Goal: Transaction & Acquisition: Book appointment/travel/reservation

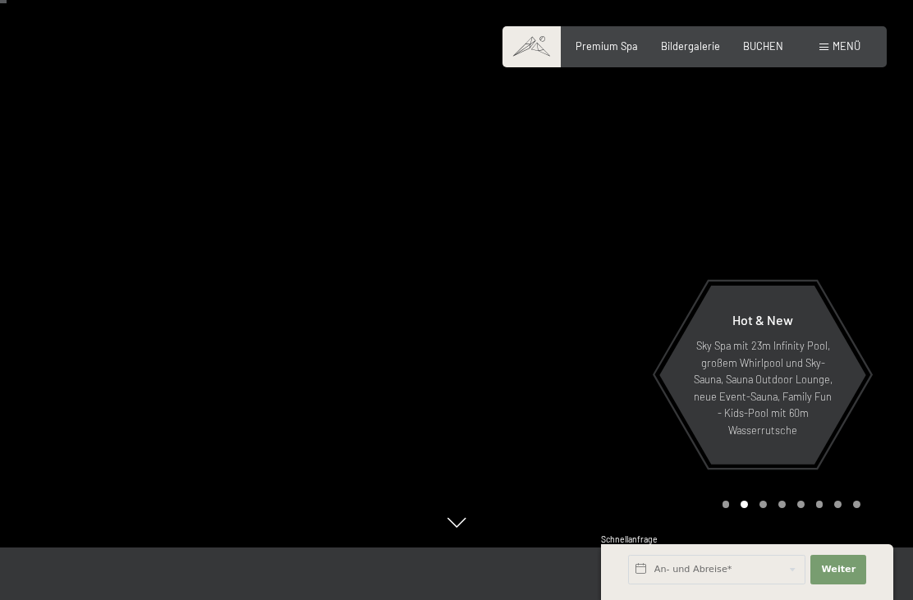
click at [848, 40] on span "Menü" at bounding box center [847, 45] width 28 height 13
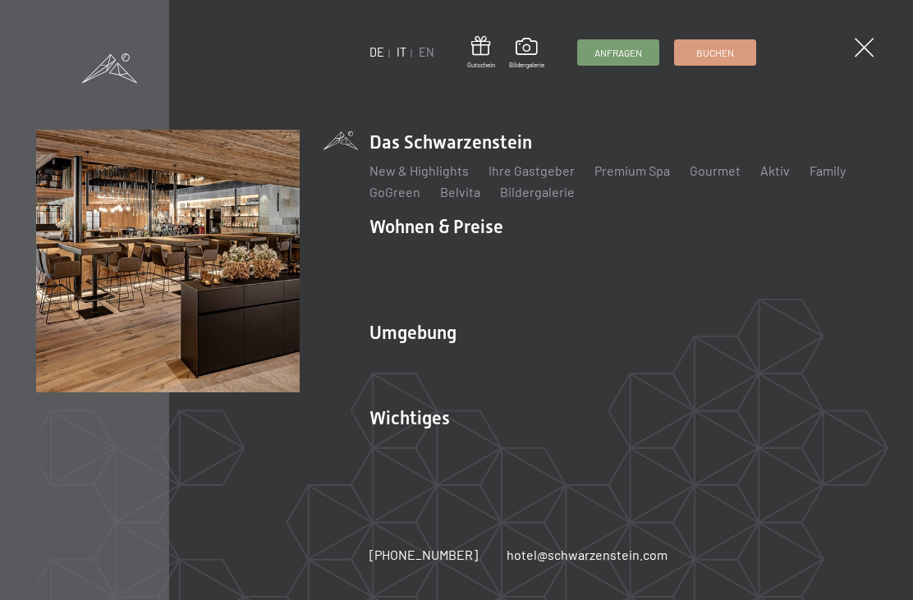
click at [403, 59] on link "IT" at bounding box center [402, 52] width 10 height 14
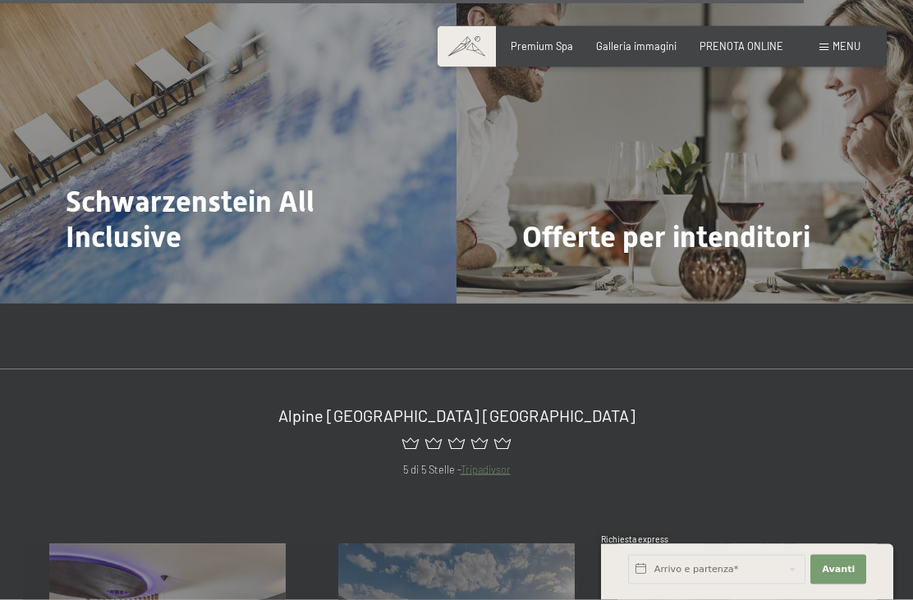
scroll to position [6009, 0]
click at [745, 48] on span "PRENOTA ONLINE" at bounding box center [742, 43] width 84 height 13
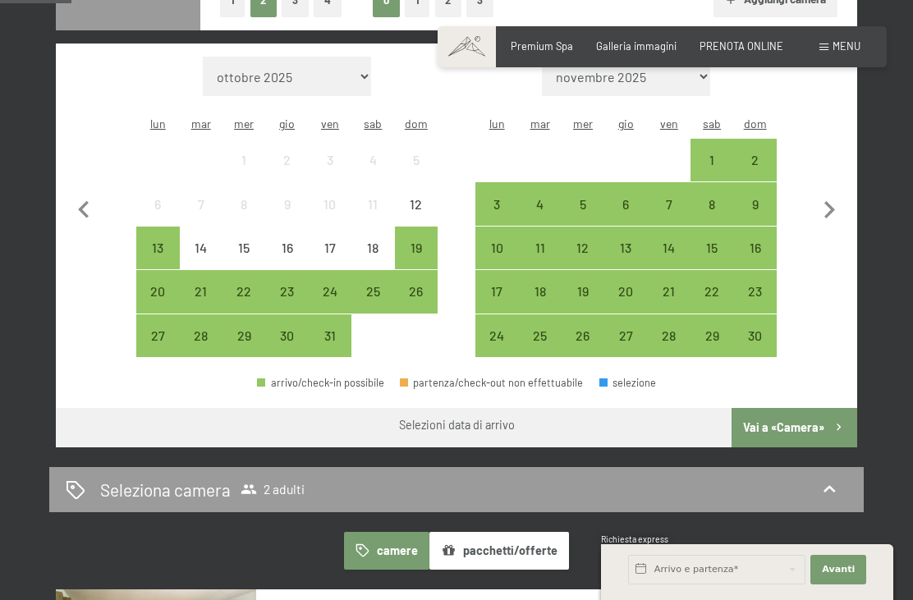
scroll to position [422, 0]
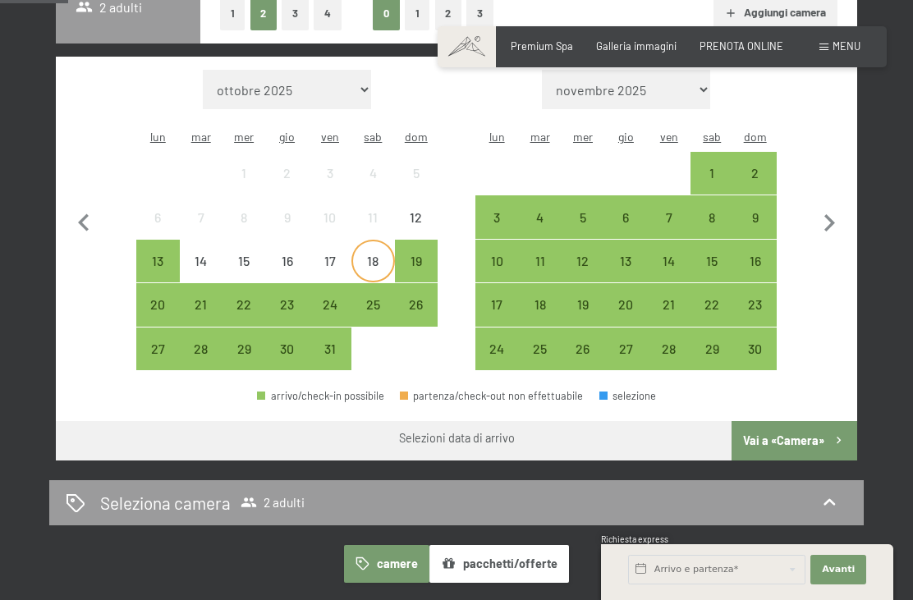
click at [363, 241] on div "18" at bounding box center [372, 260] width 39 height 39
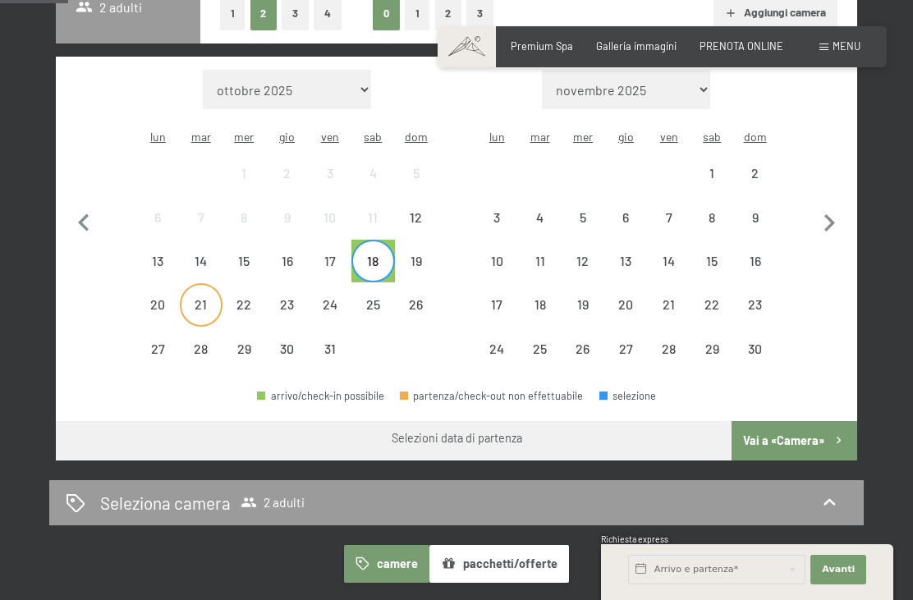
click at [196, 298] on div "21" at bounding box center [201, 317] width 39 height 39
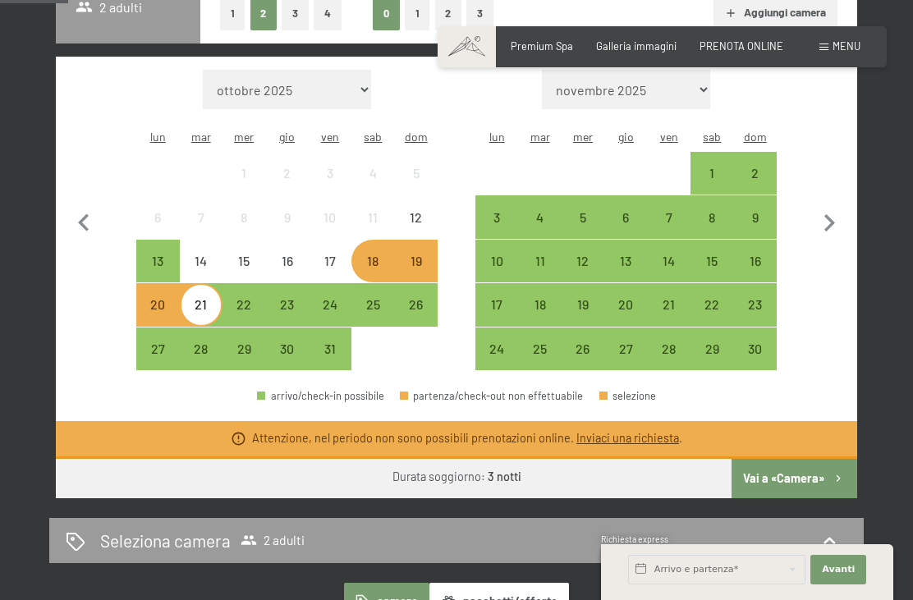
click at [411, 255] on div "19" at bounding box center [416, 274] width 39 height 39
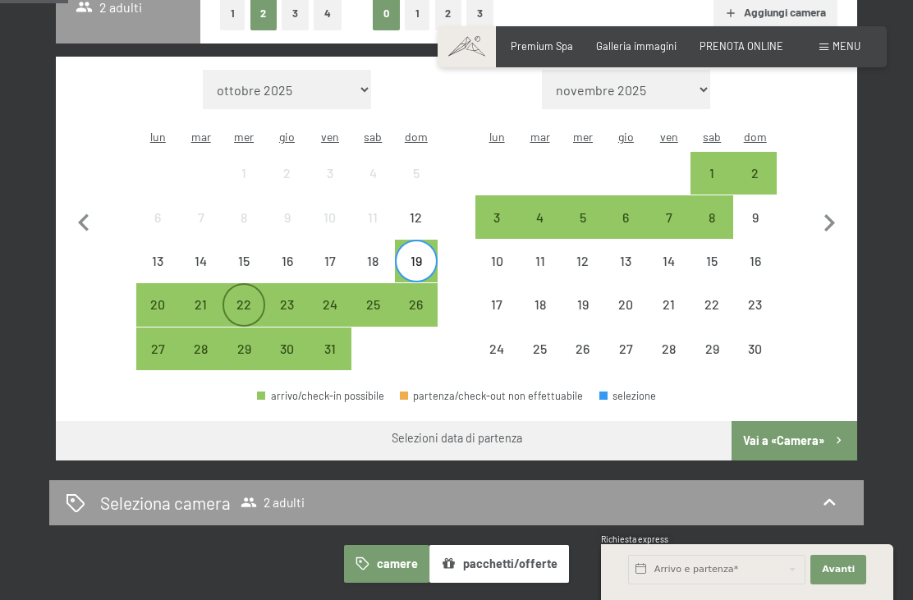
click at [240, 298] on div "22" at bounding box center [243, 317] width 39 height 39
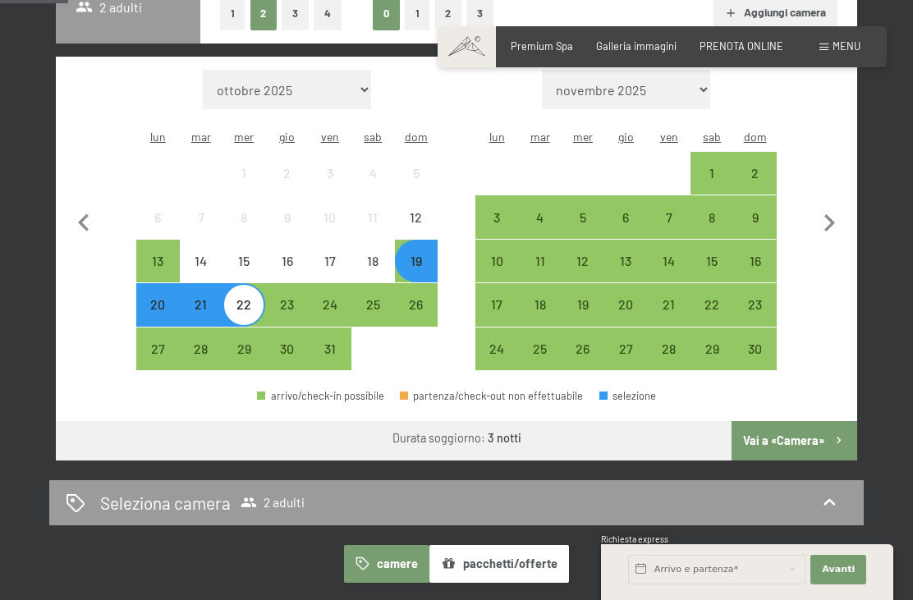
click at [816, 424] on button "Vai a «Camera»" at bounding box center [795, 440] width 126 height 39
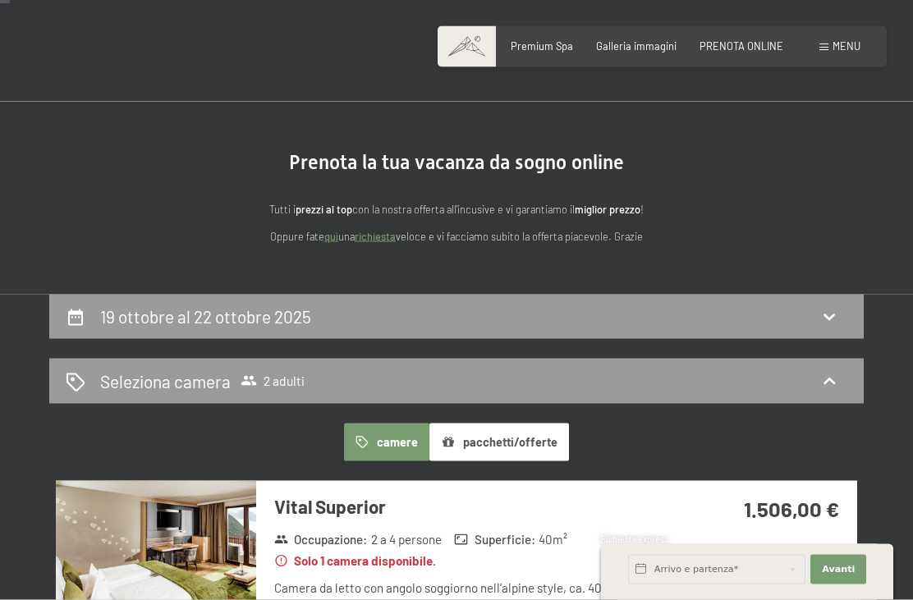
scroll to position [0, 0]
